Goal: Register for event/course

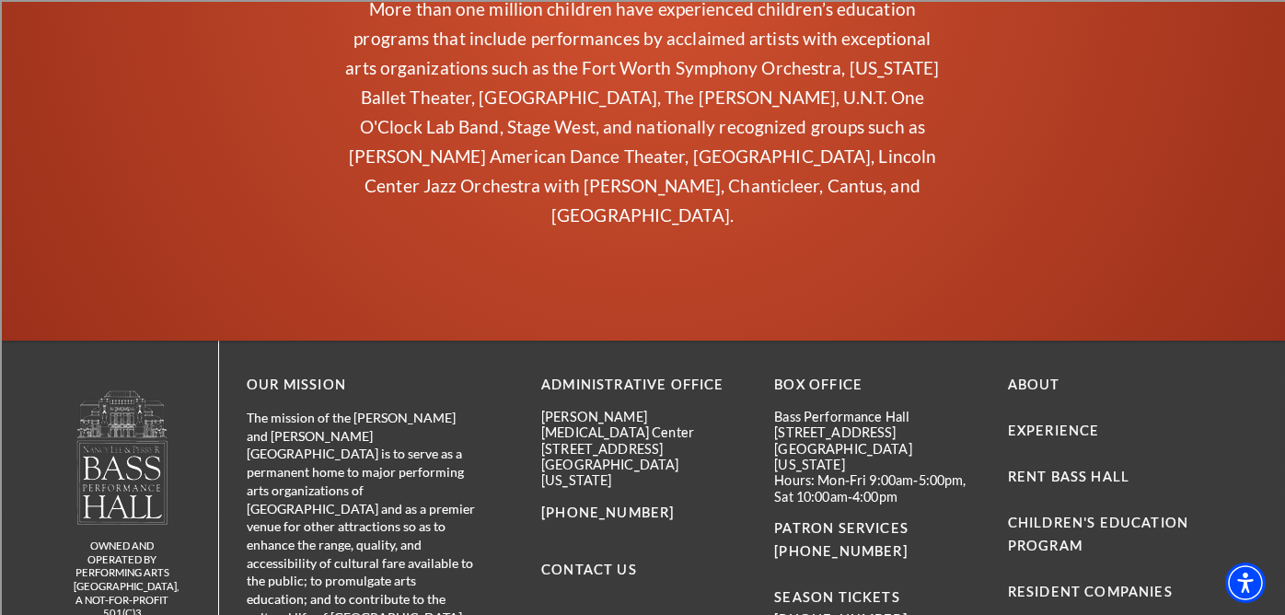
scroll to position [4740, 0]
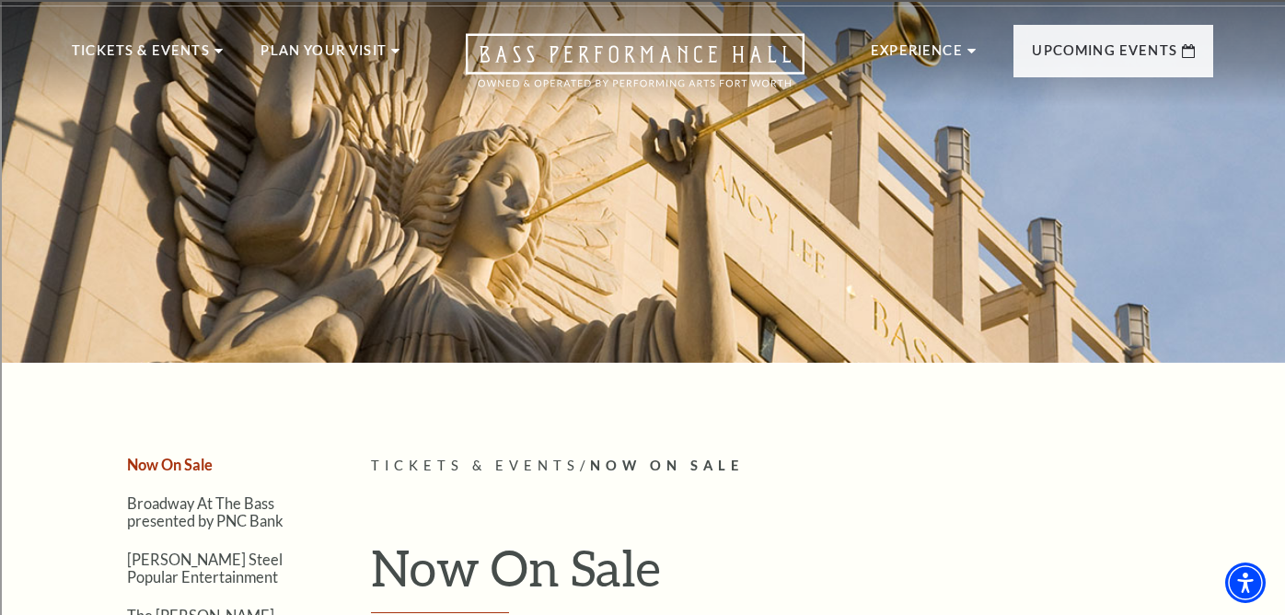
scroll to position [9, 0]
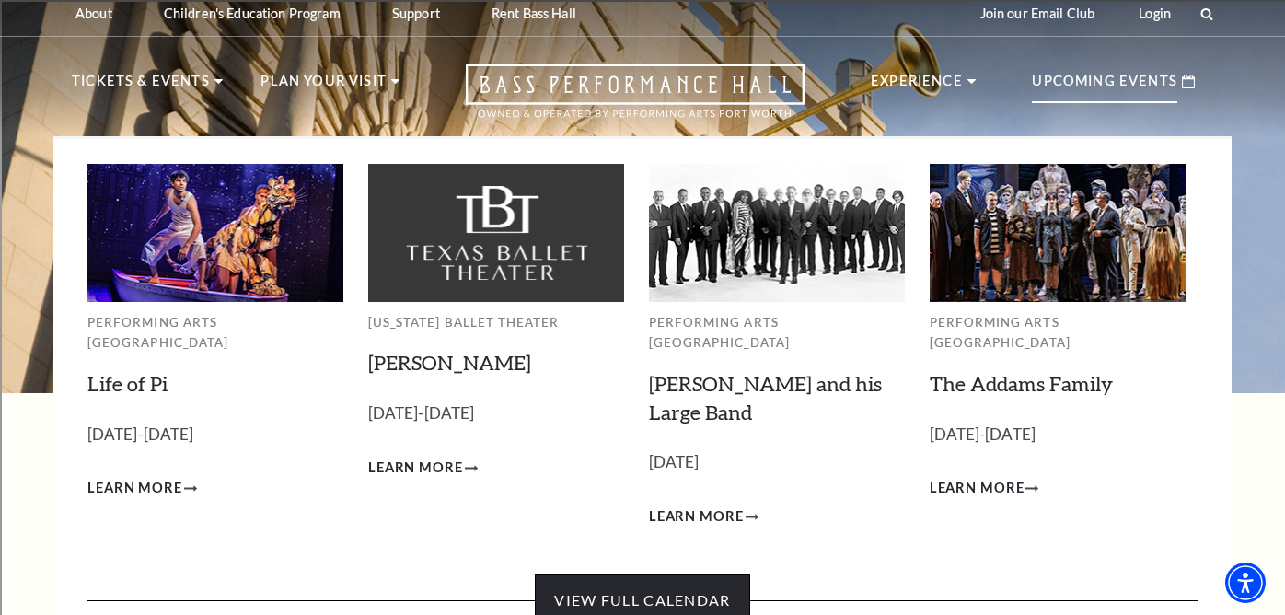
click at [715, 574] on link "View Full Calendar" at bounding box center [642, 600] width 214 height 52
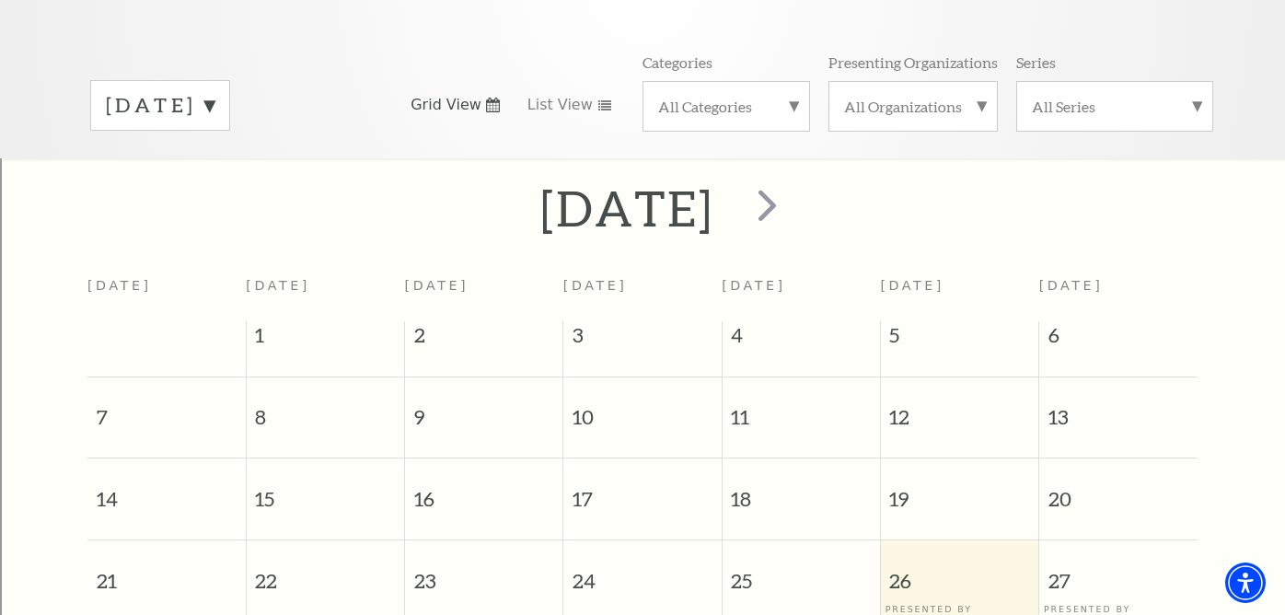
scroll to position [102, 0]
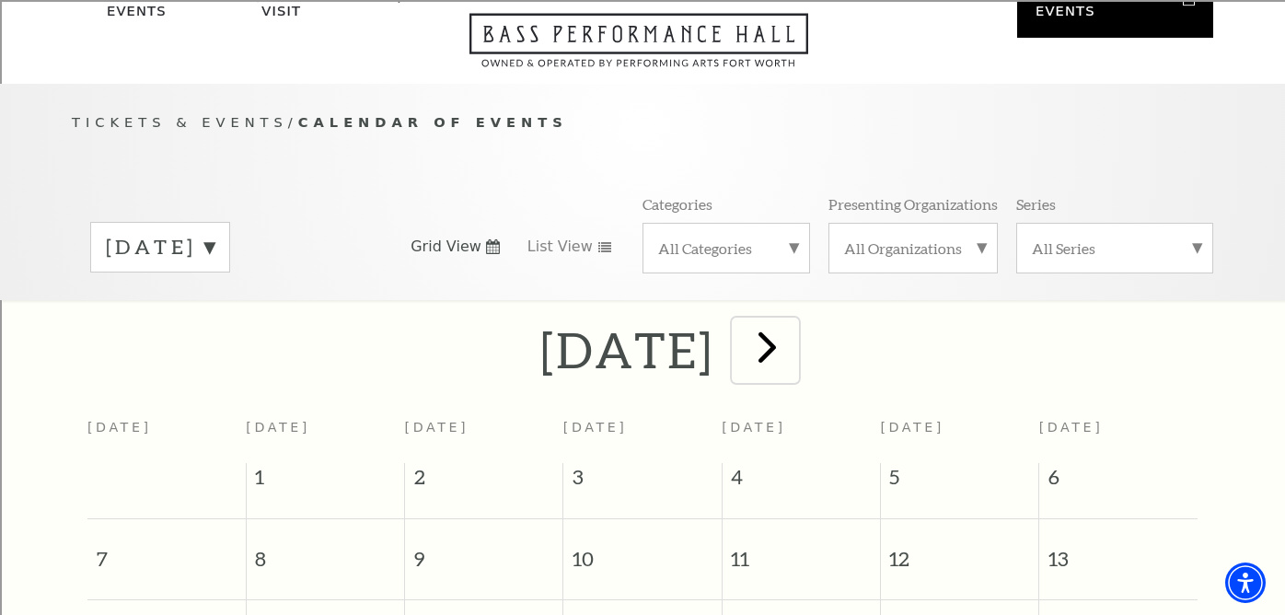
click at [793, 333] on span "next" at bounding box center [767, 346] width 52 height 52
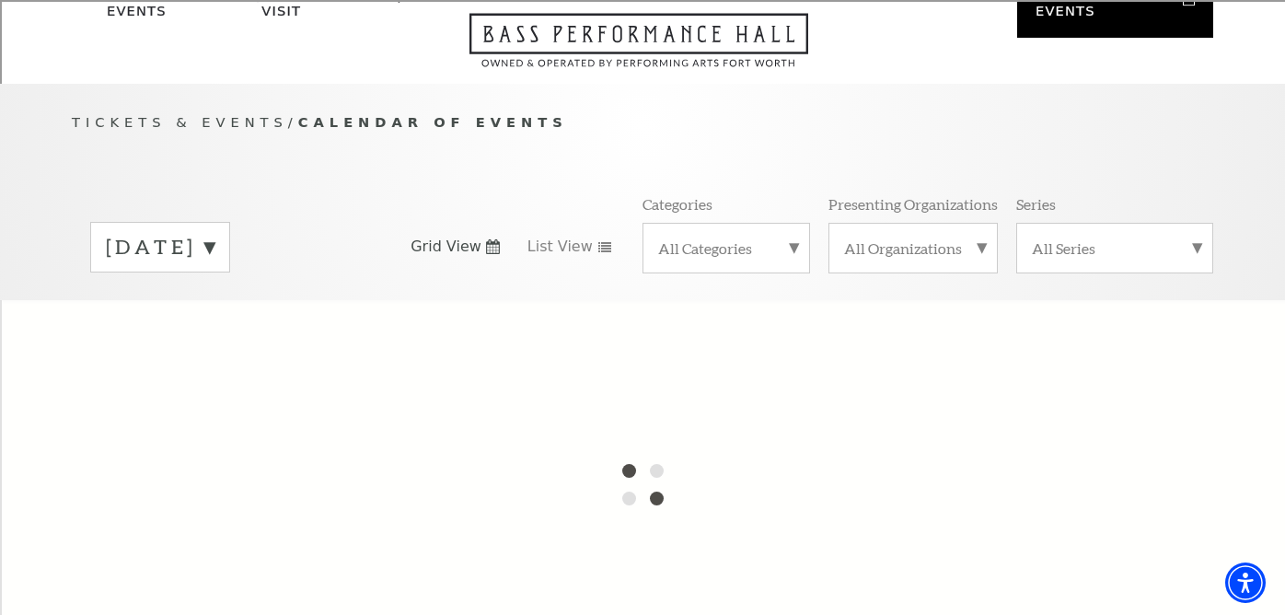
click at [214, 233] on label "[DATE]" at bounding box center [160, 247] width 109 height 29
click at [256, 300] on div at bounding box center [642, 484] width 1285 height 368
click at [251, 308] on div at bounding box center [642, 484] width 1285 height 368
click at [214, 266] on label "[DATE]" at bounding box center [160, 286] width 109 height 40
click at [214, 233] on label "[DATE]" at bounding box center [160, 247] width 109 height 29
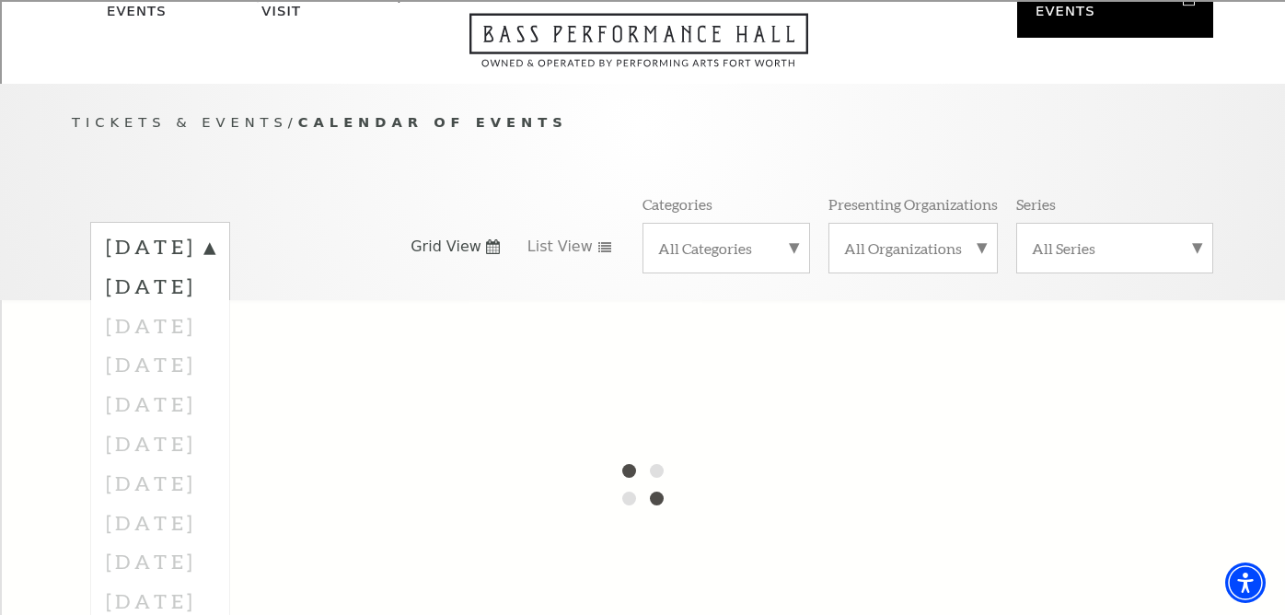
click at [245, 300] on div at bounding box center [642, 484] width 1285 height 368
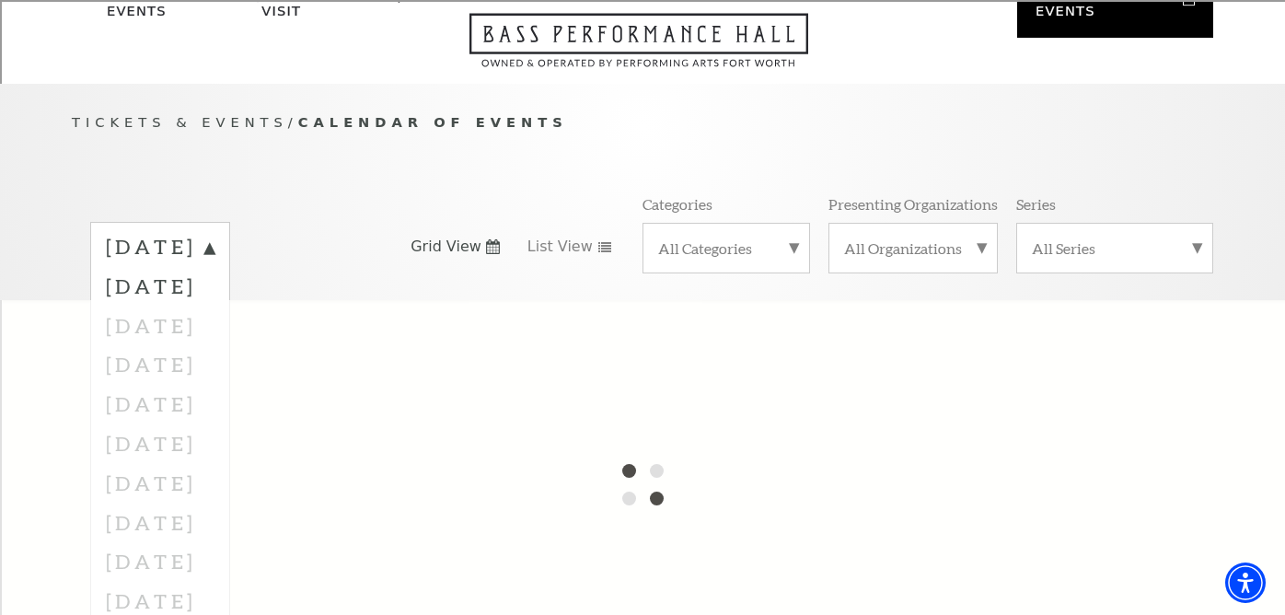
click at [245, 300] on div at bounding box center [642, 484] width 1285 height 368
click at [407, 194] on div "[DATE] [DATE] [DATE] [DATE] [DATE] [DATE] [DATE] [DATE] [DATE] [DATE] [DATE] [D…" at bounding box center [642, 246] width 1141 height 105
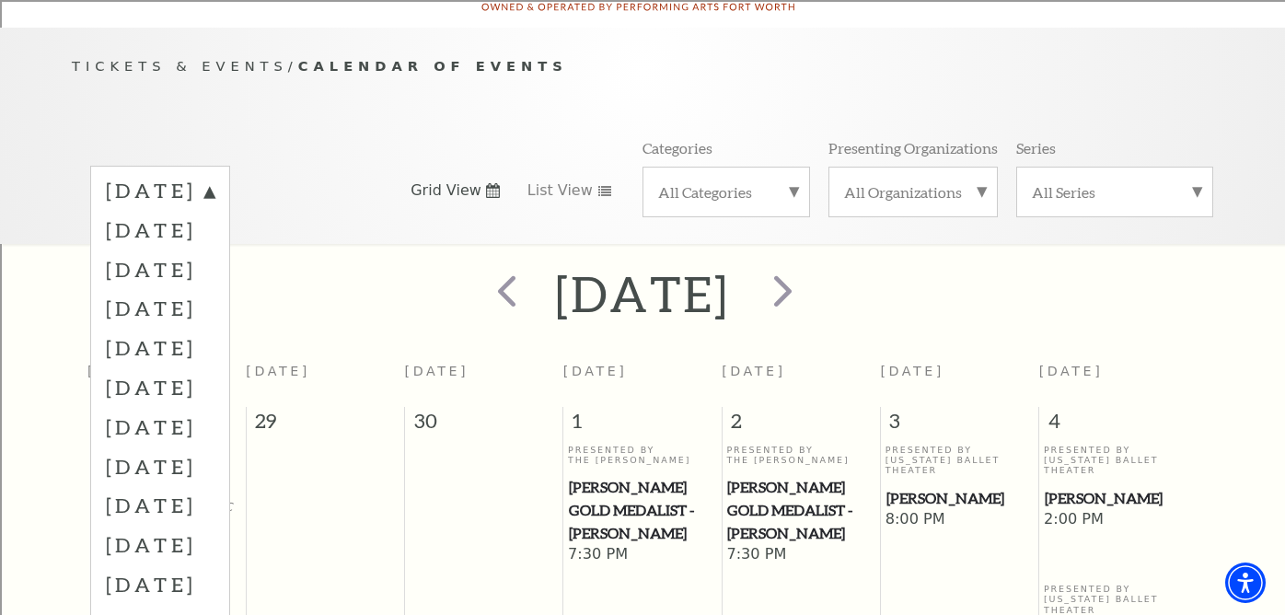
scroll to position [163, 0]
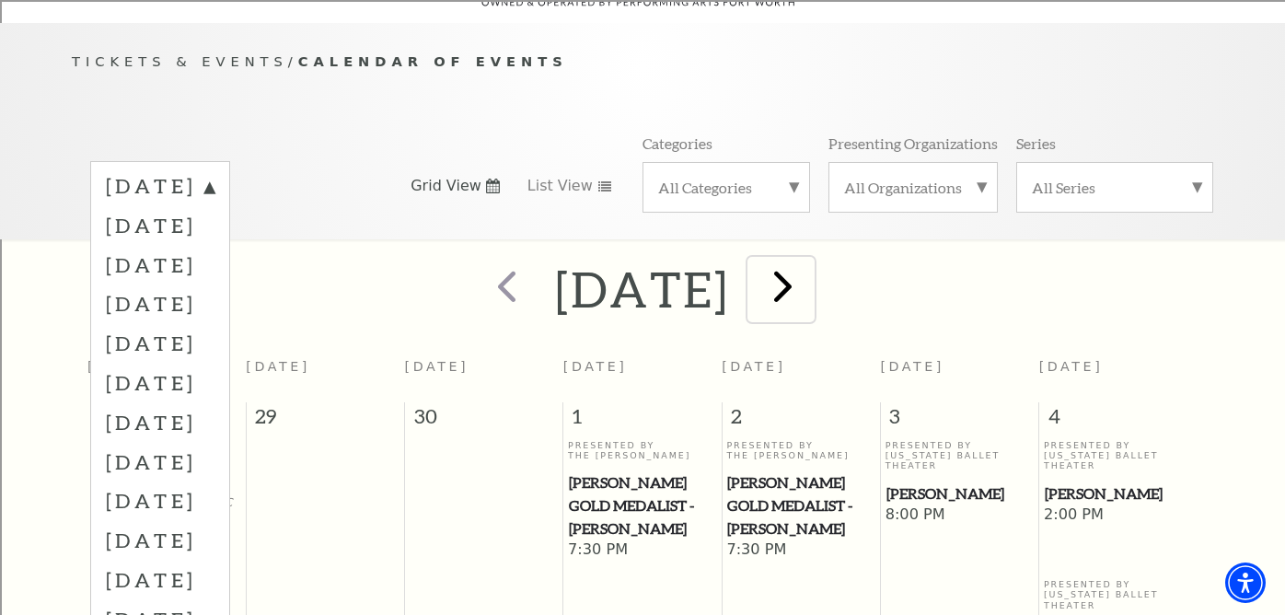
click at [809, 260] on span "next" at bounding box center [783, 286] width 52 height 52
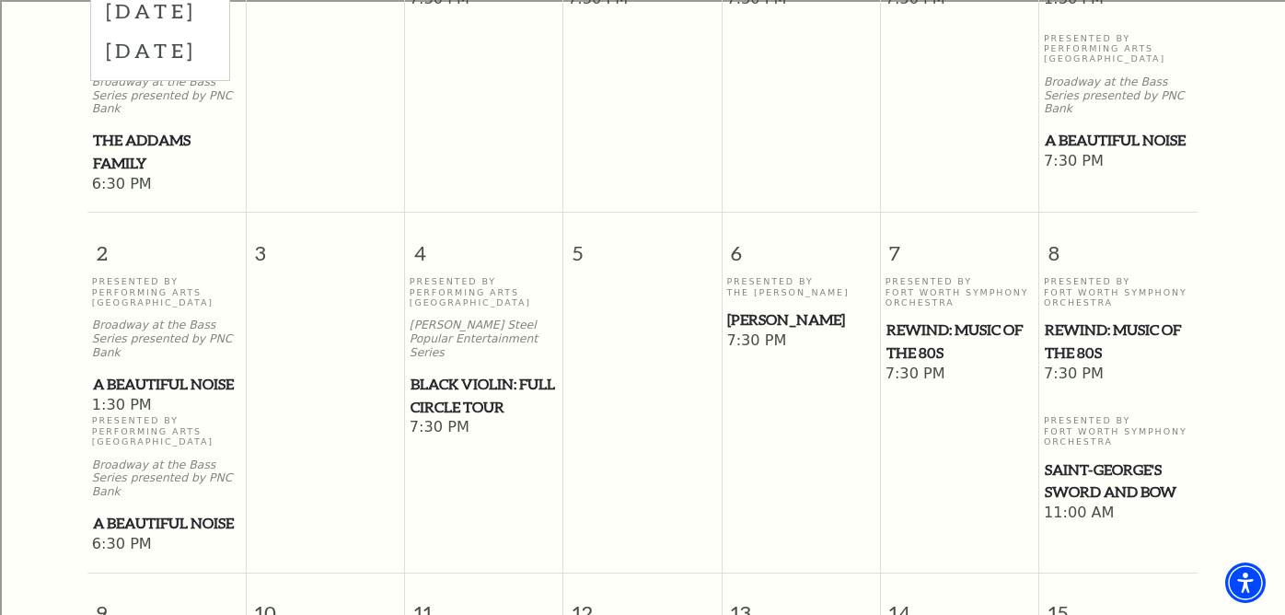
scroll to position [764, 0]
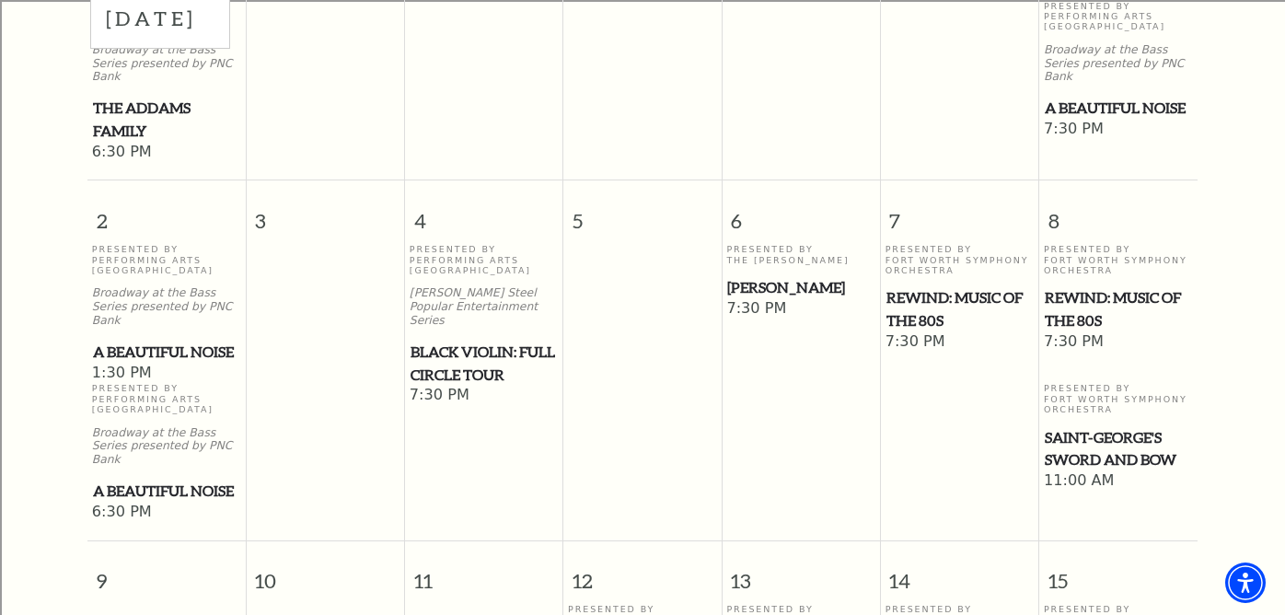
click at [442, 341] on span "Black Violin: Full Circle Tour" at bounding box center [484, 363] width 147 height 45
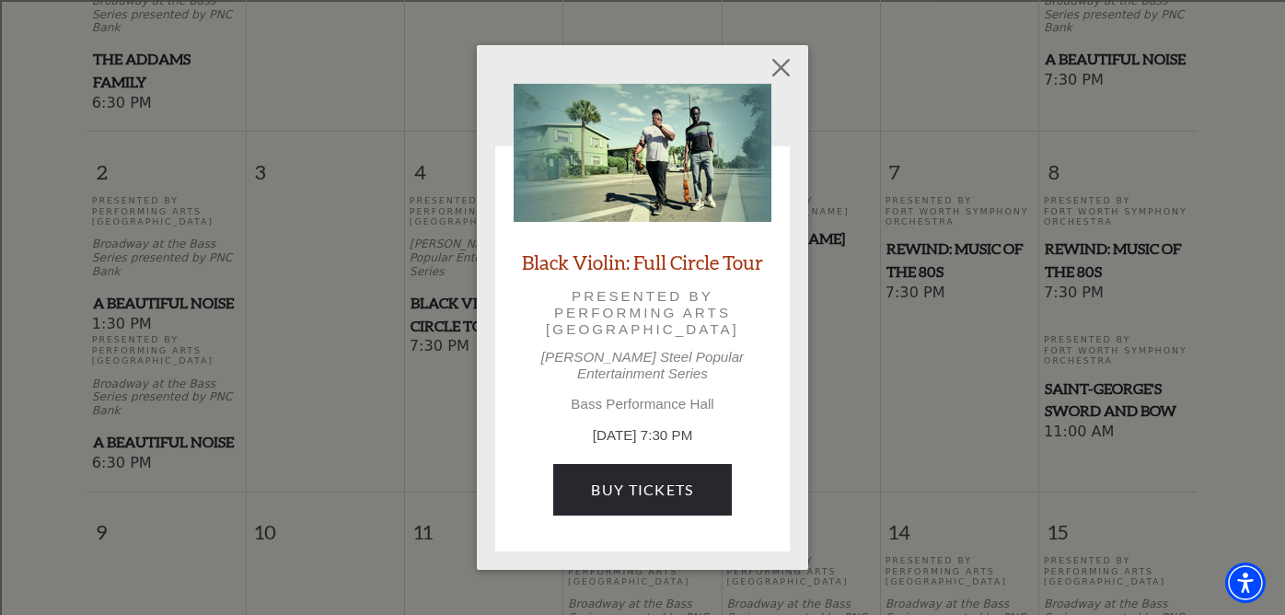
scroll to position [800, 0]
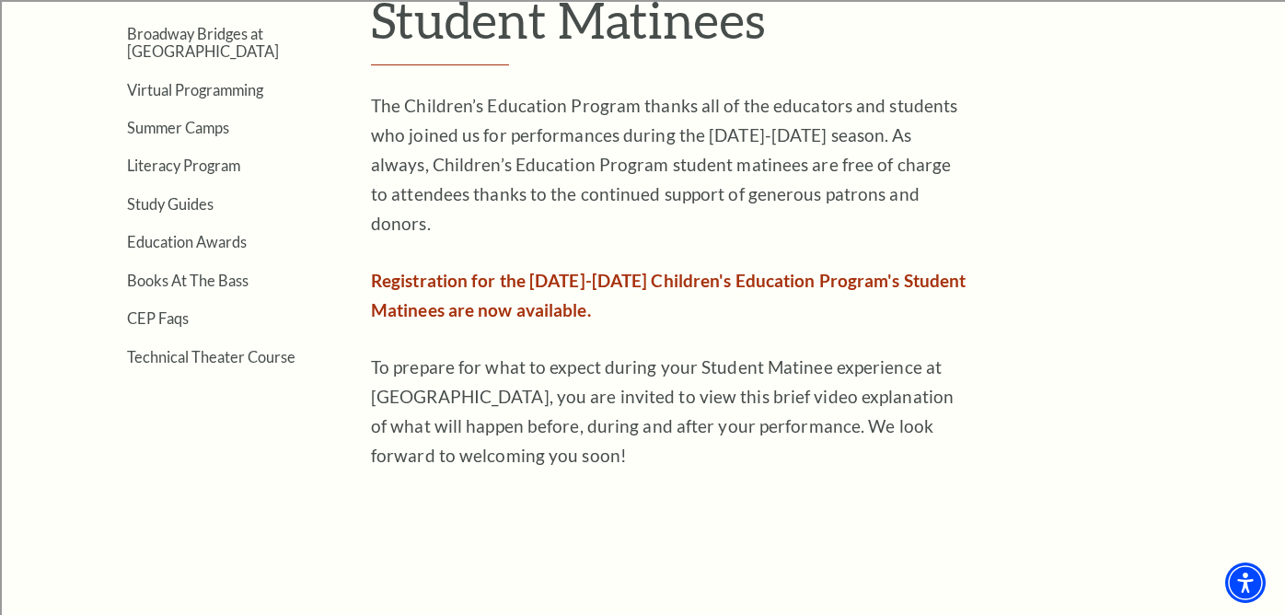
scroll to position [590, 0]
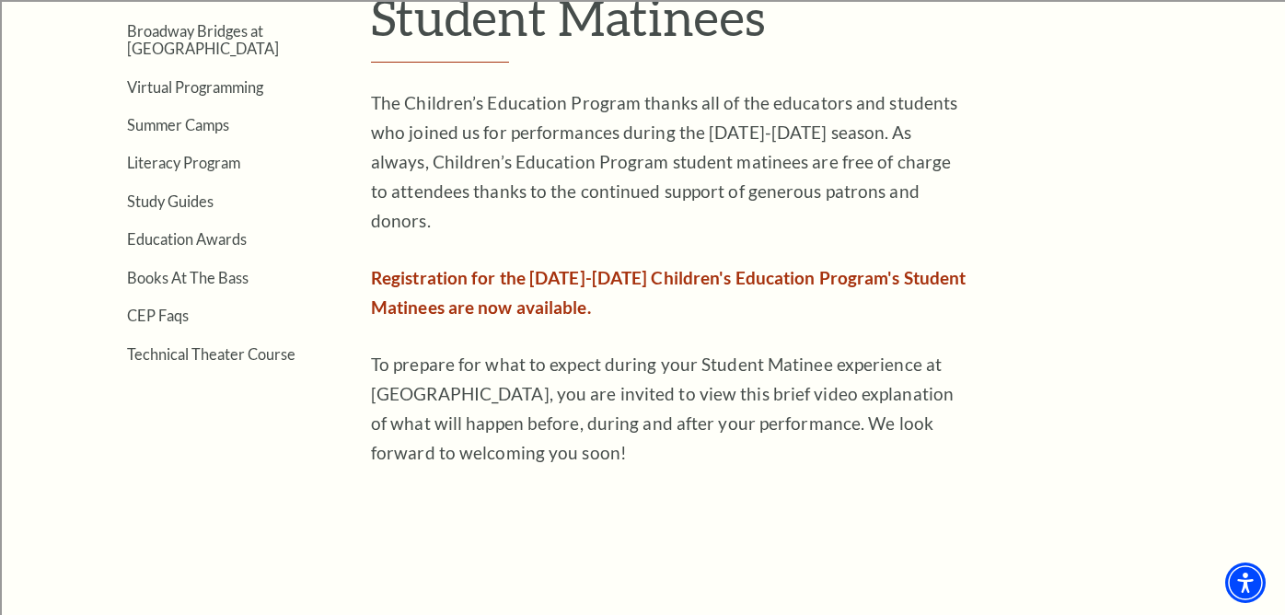
click at [462, 264] on p "Registration for the 2025-2026 Children's Education Program's Student Matinees …" at bounding box center [670, 292] width 598 height 59
click at [453, 284] on span "Registration for the 2025-2026 Children's Education Program's Student Matinees …" at bounding box center [668, 292] width 595 height 51
click at [457, 267] on span "Registration for the 2025-2026 Children's Education Program's Student Matinees …" at bounding box center [668, 292] width 595 height 51
click at [454, 267] on span "Registration for the 2025-2026 Children's Education Program's Student Matinees …" at bounding box center [668, 292] width 595 height 51
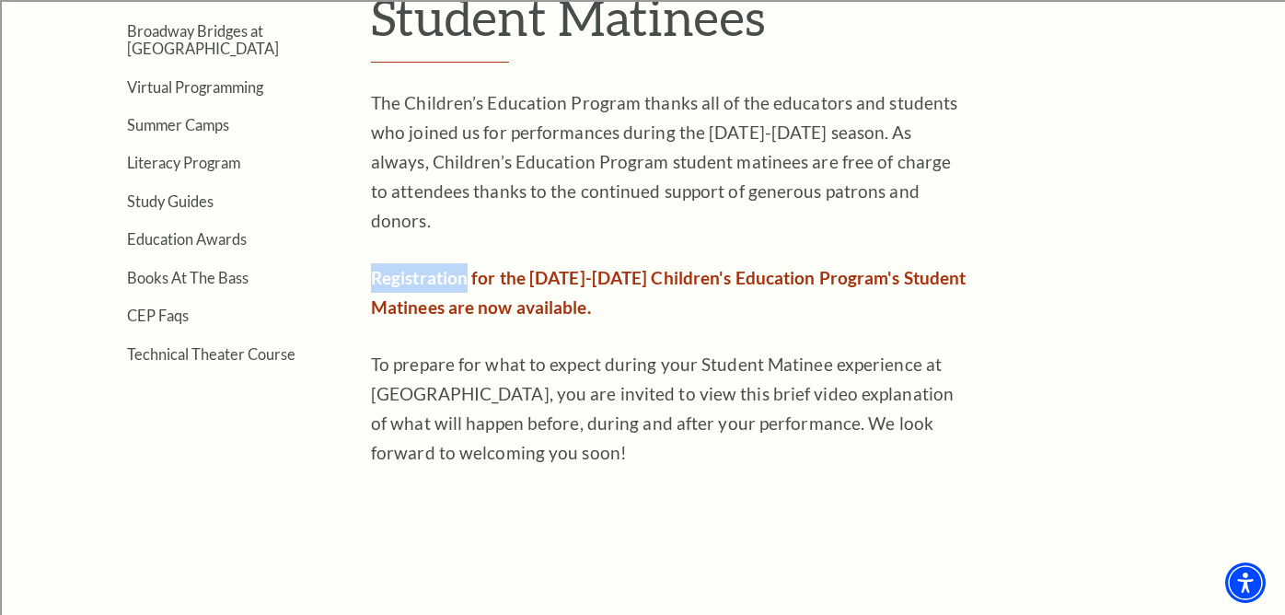
click at [454, 267] on span "Registration for the 2025-2026 Children's Education Program's Student Matinees …" at bounding box center [668, 292] width 595 height 51
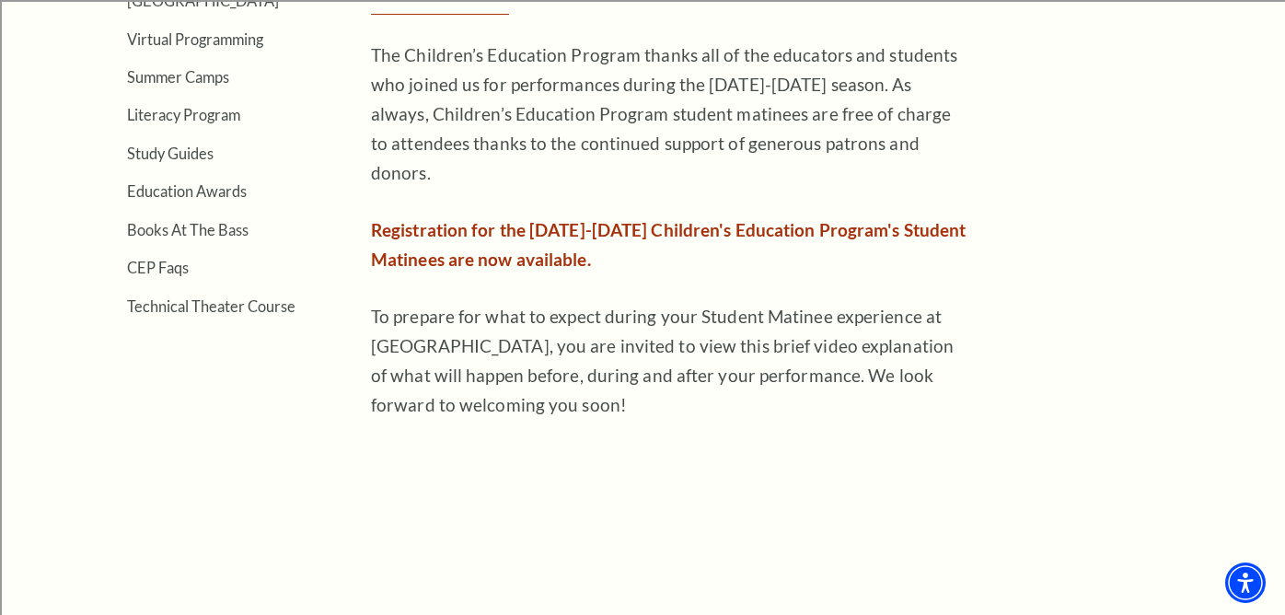
scroll to position [607, 0]
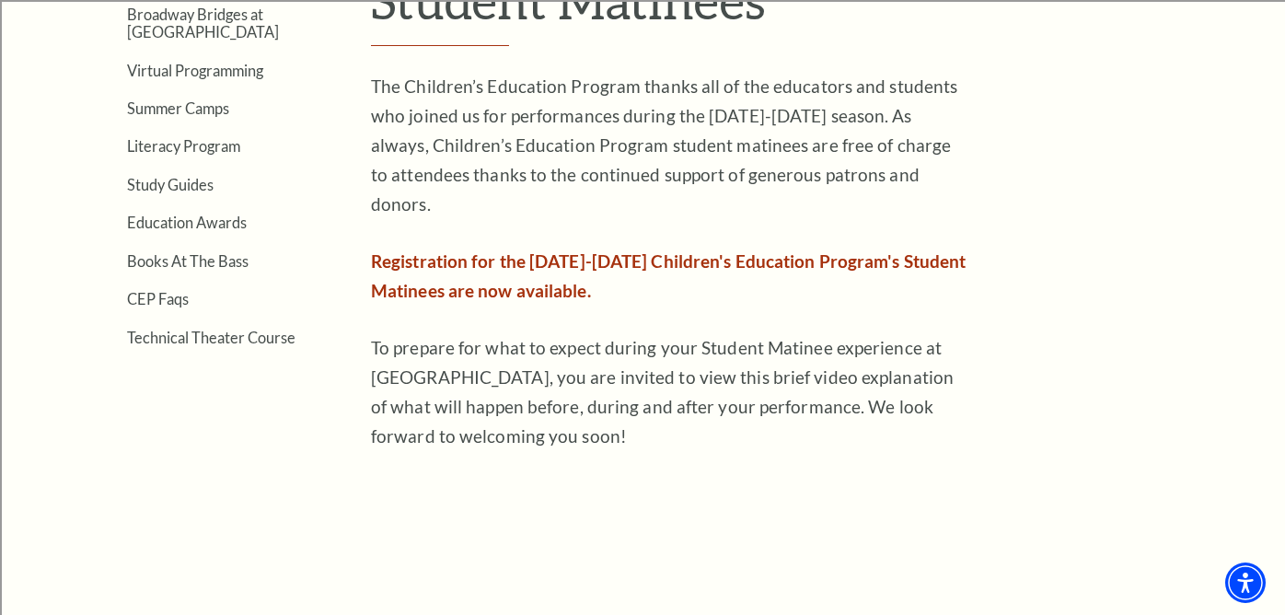
click at [449, 250] on span "Registration for the 2025-2026 Children's Education Program's Student Matinees …" at bounding box center [668, 275] width 595 height 51
click at [399, 250] on span "Registration for the 2025-2026 Children's Education Program's Student Matinees …" at bounding box center [668, 275] width 595 height 51
